Goal: Navigation & Orientation: Understand site structure

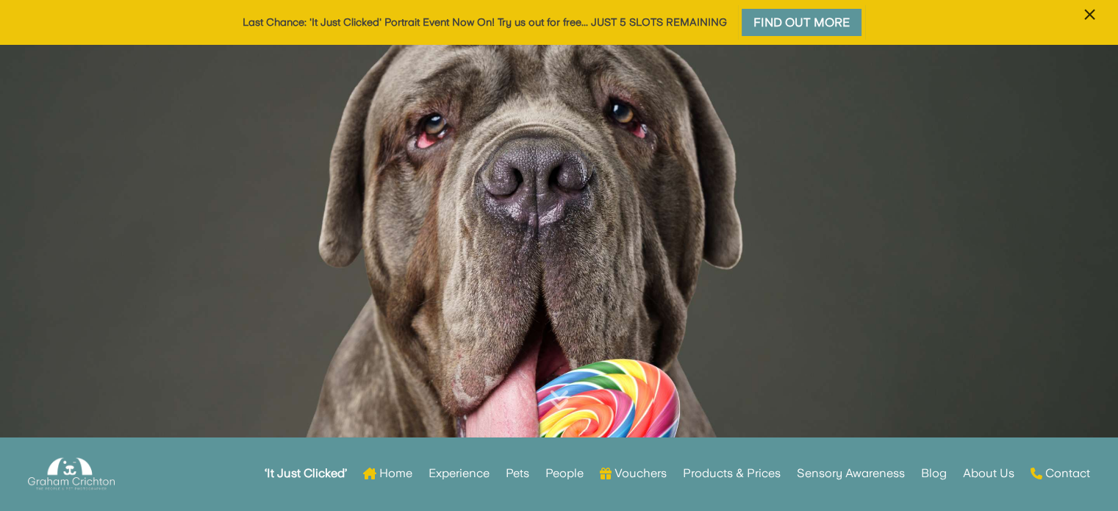
click at [1091, 11] on span "×" at bounding box center [1090, 15] width 14 height 28
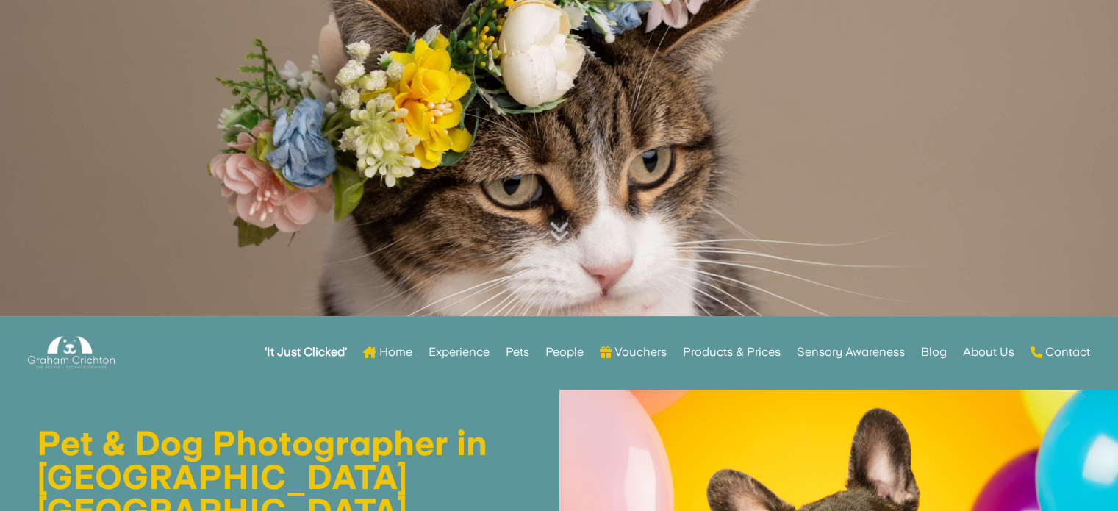
scroll to position [278, 0]
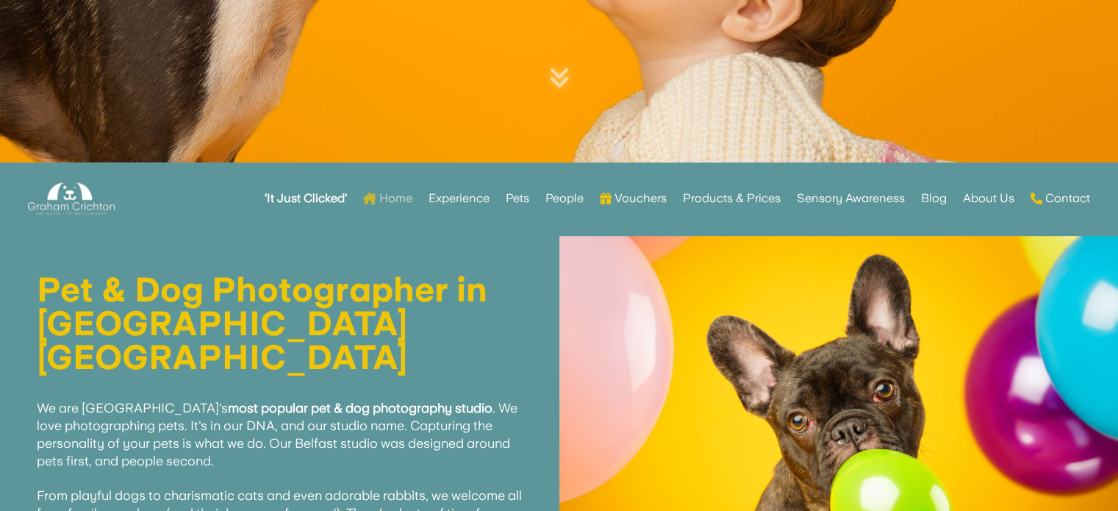
click at [383, 199] on link "Home" at bounding box center [387, 198] width 49 height 57
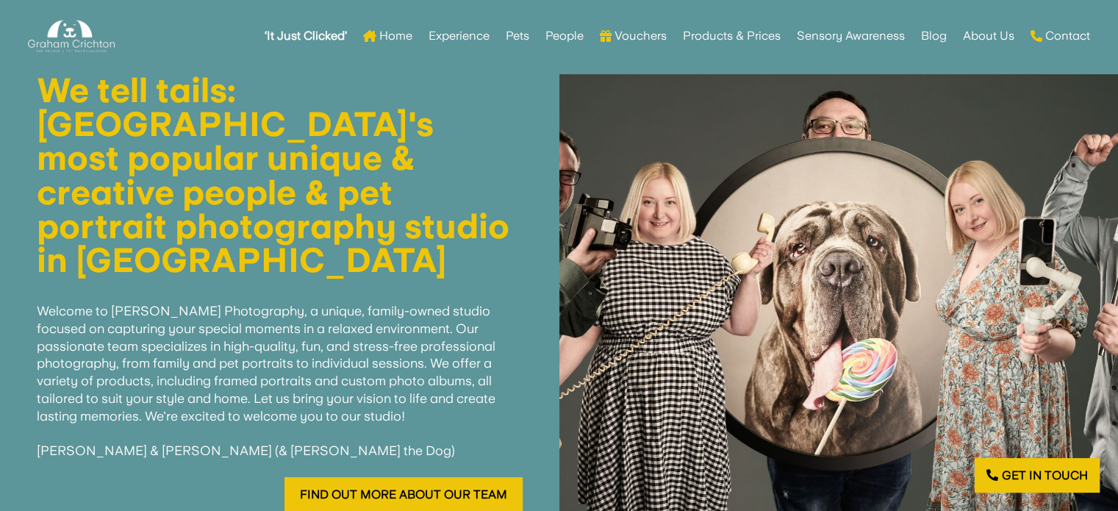
scroll to position [487, 0]
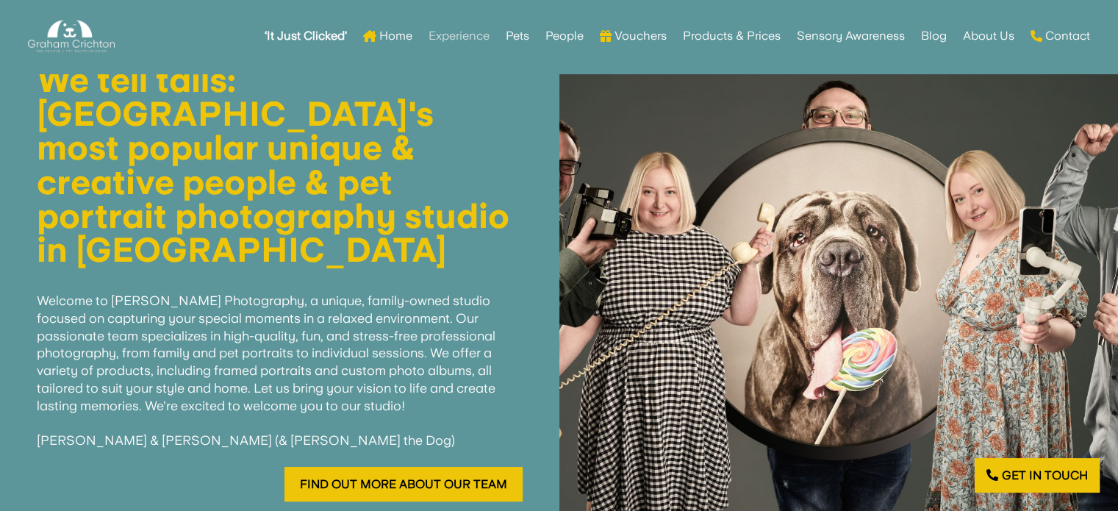
click at [471, 40] on link "Experience" at bounding box center [459, 35] width 61 height 57
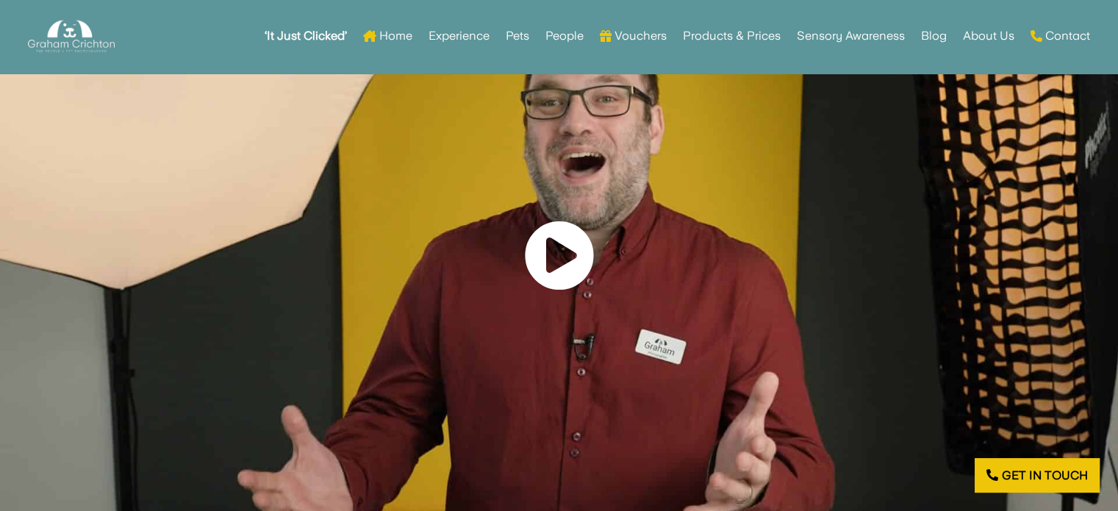
scroll to position [653, 0]
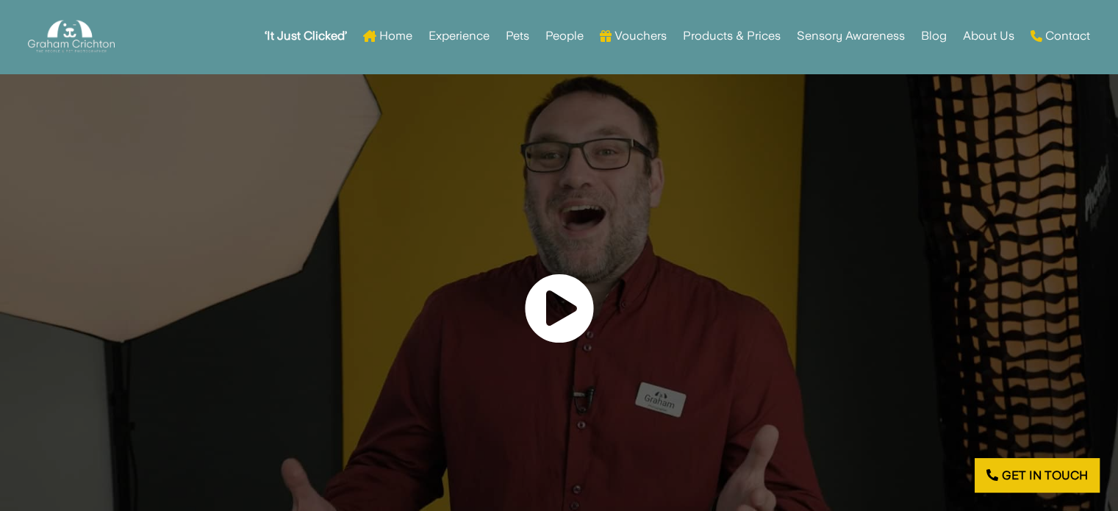
click at [542, 323] on link at bounding box center [559, 309] width 71 height 72
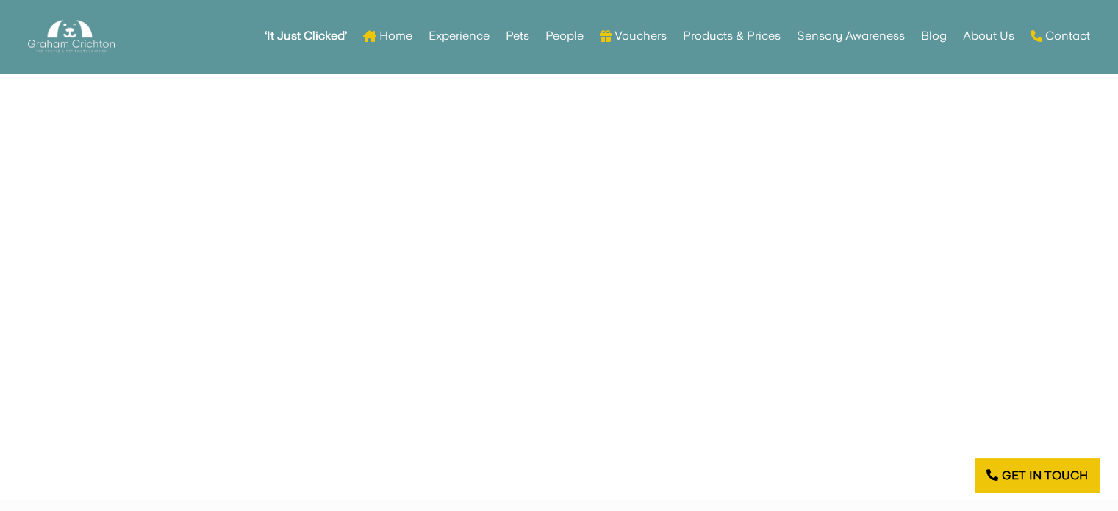
scroll to position [758, 0]
click at [522, 39] on link "Pets" at bounding box center [518, 35] width 24 height 57
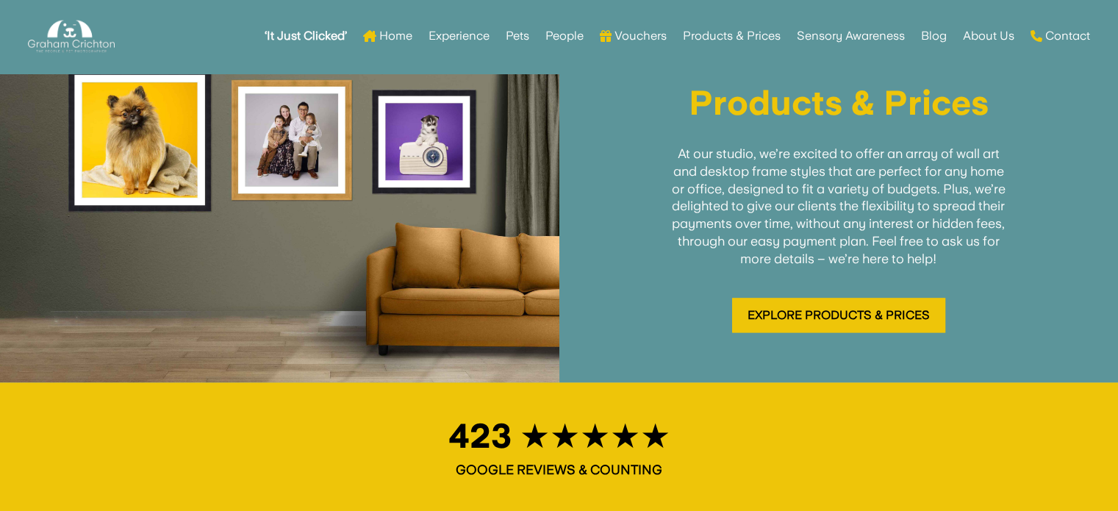
scroll to position [1897, 0]
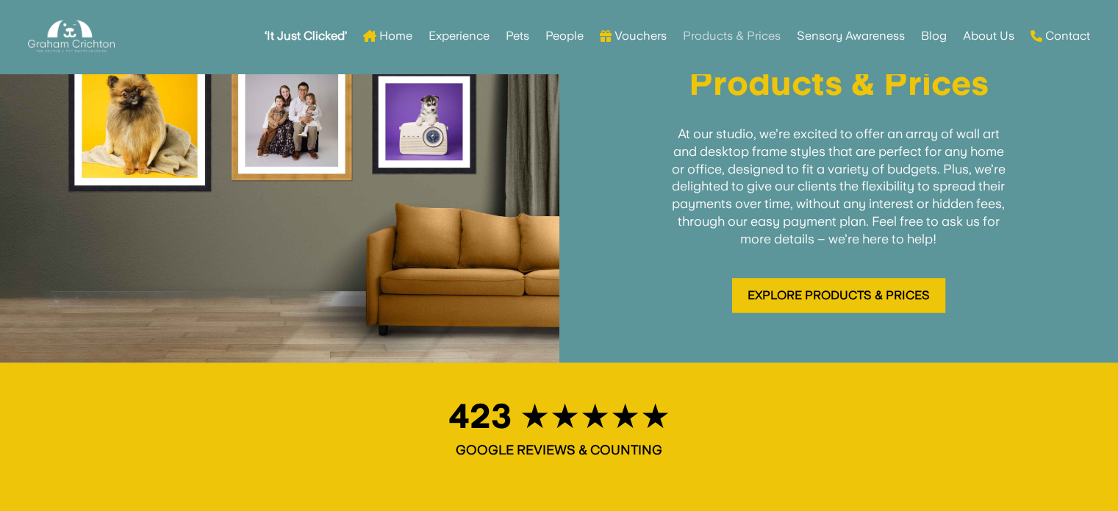
click at [739, 33] on link "Products & Prices" at bounding box center [732, 35] width 98 height 57
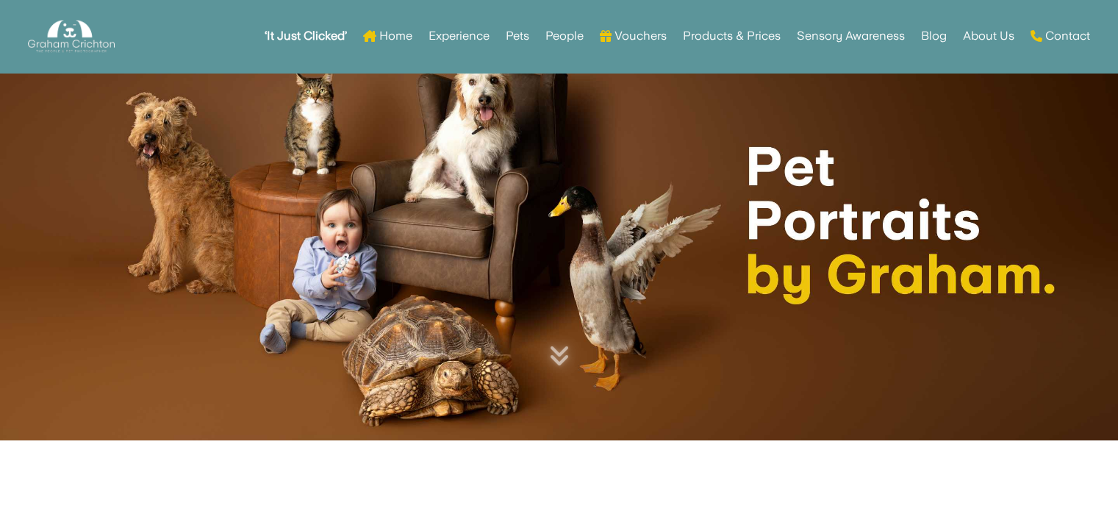
scroll to position [1897, 0]
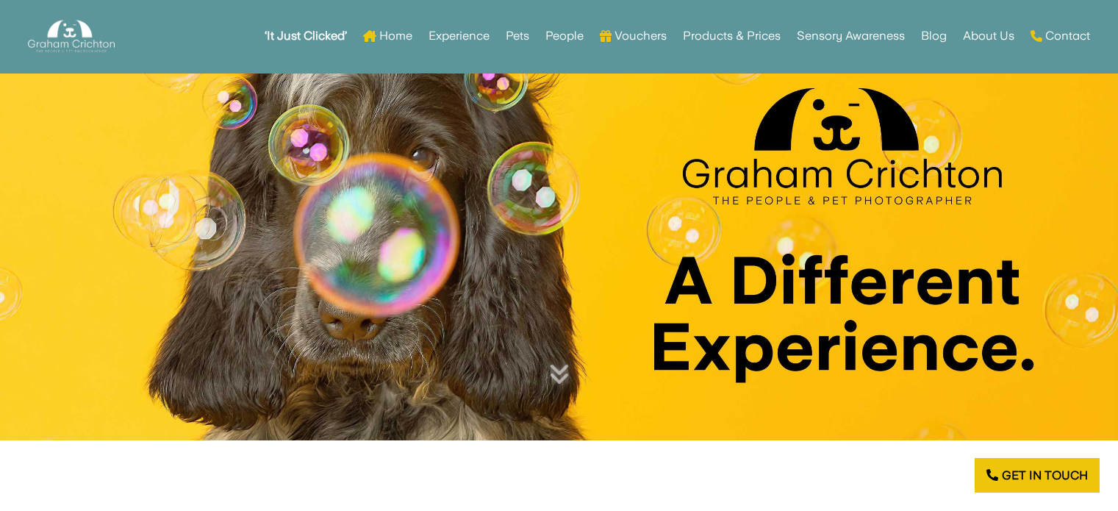
scroll to position [758, 0]
